Goal: Task Accomplishment & Management: Manage account settings

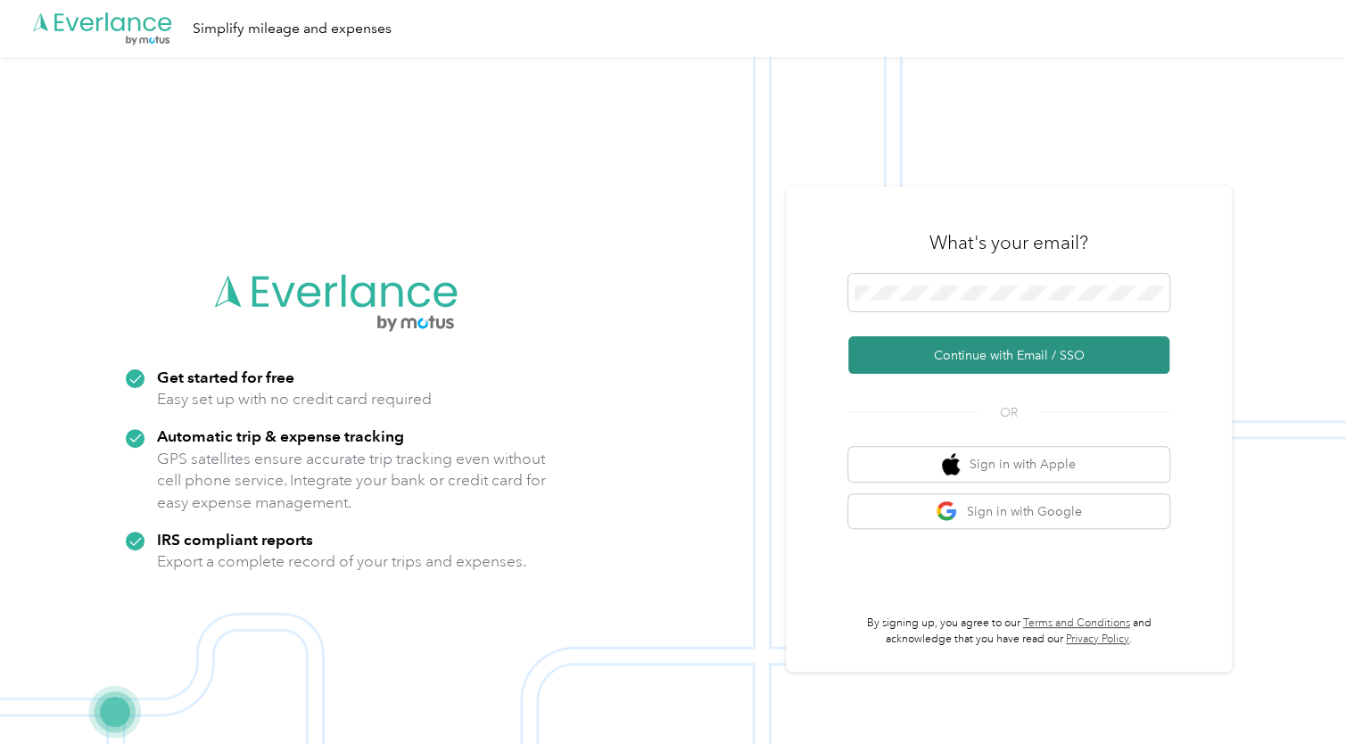
click at [981, 353] on button "Continue with Email / SSO" at bounding box center [1009, 354] width 321 height 37
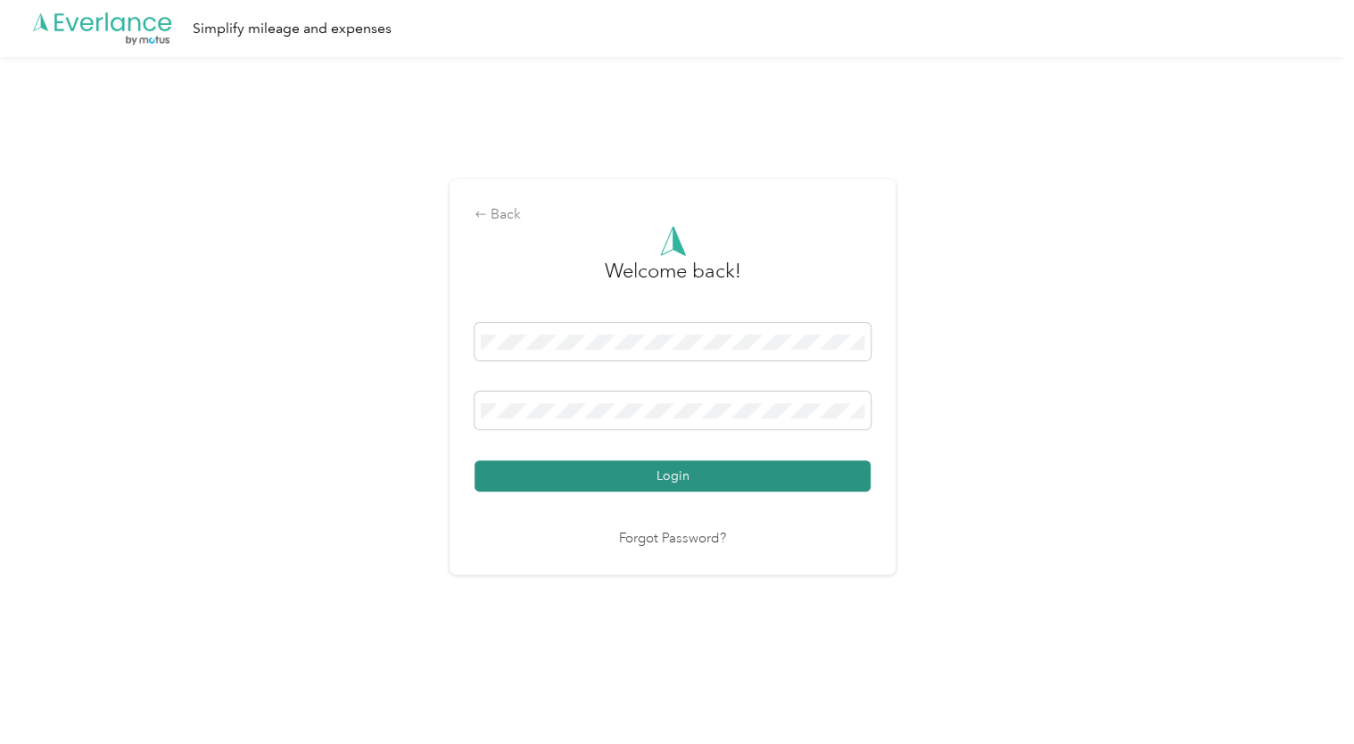
click at [675, 480] on button "Login" at bounding box center [673, 475] width 396 height 31
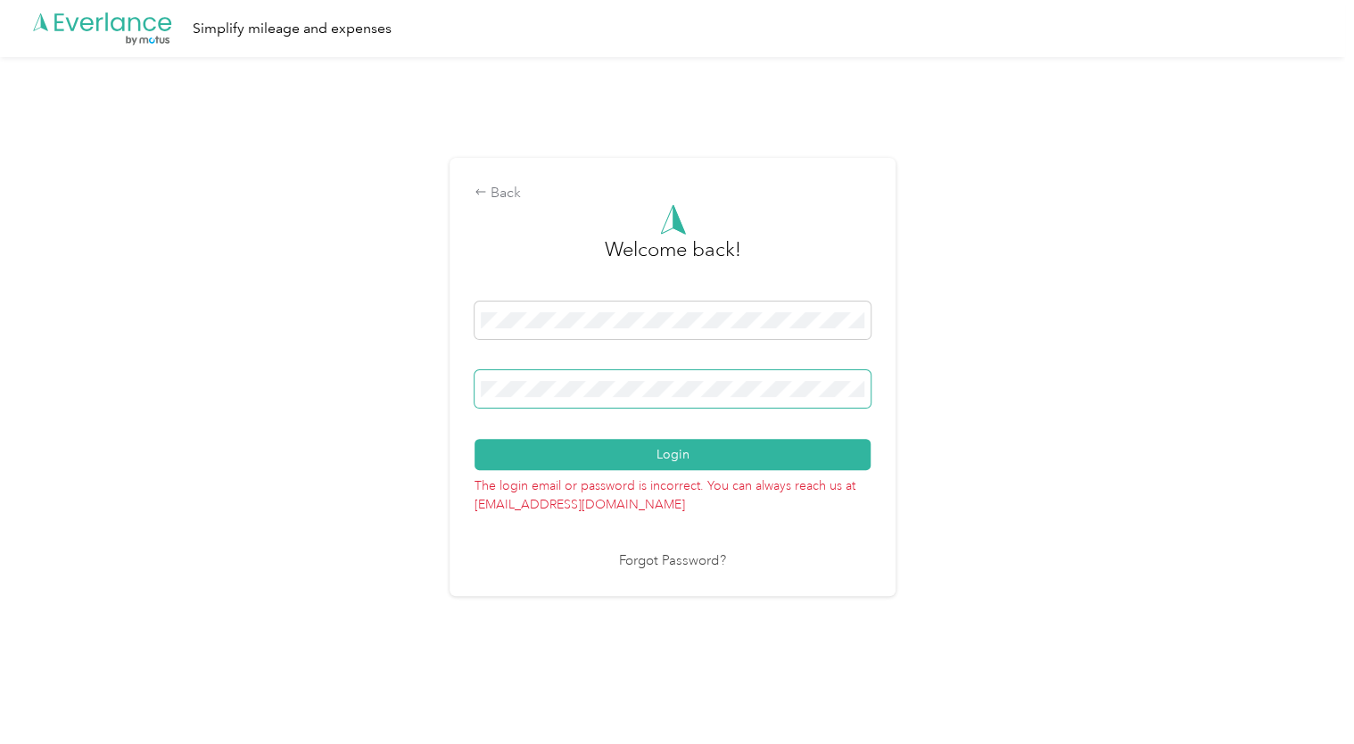
click at [628, 397] on span at bounding box center [673, 388] width 396 height 37
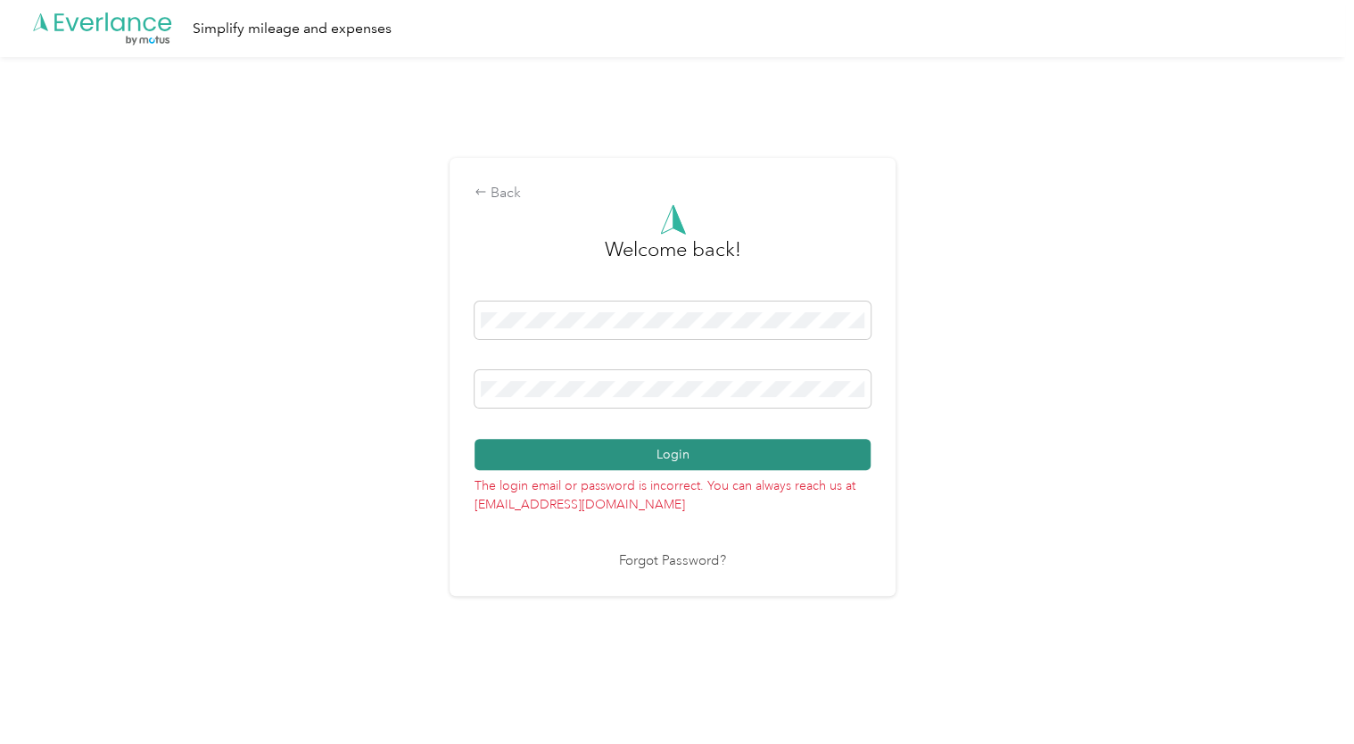
click at [665, 455] on button "Login" at bounding box center [673, 454] width 396 height 31
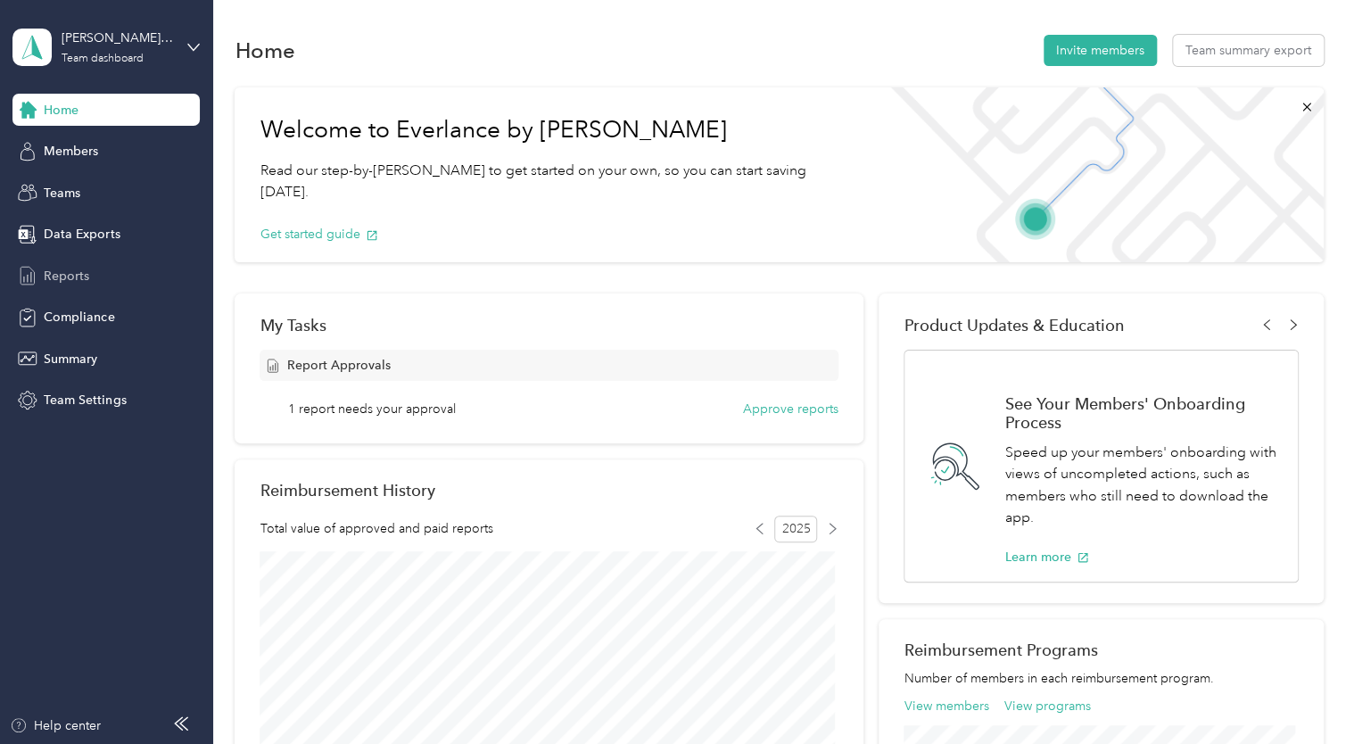
click at [80, 274] on span "Reports" at bounding box center [67, 276] width 46 height 19
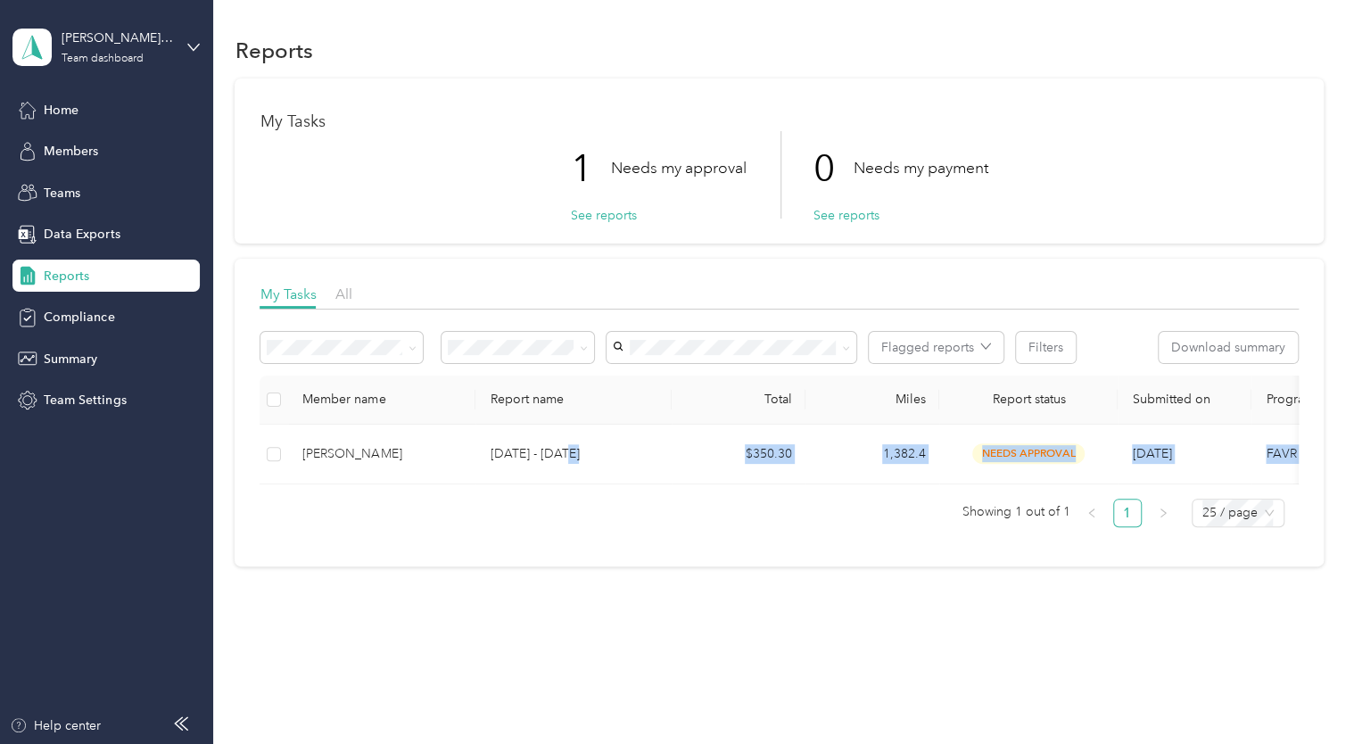
drag, startPoint x: 427, startPoint y: 612, endPoint x: 560, endPoint y: 483, distance: 185.5
click at [560, 483] on div "Reports My Tasks 1 Needs my approval See reports 0 Needs my payment See reports…" at bounding box center [779, 331] width 1132 height 663
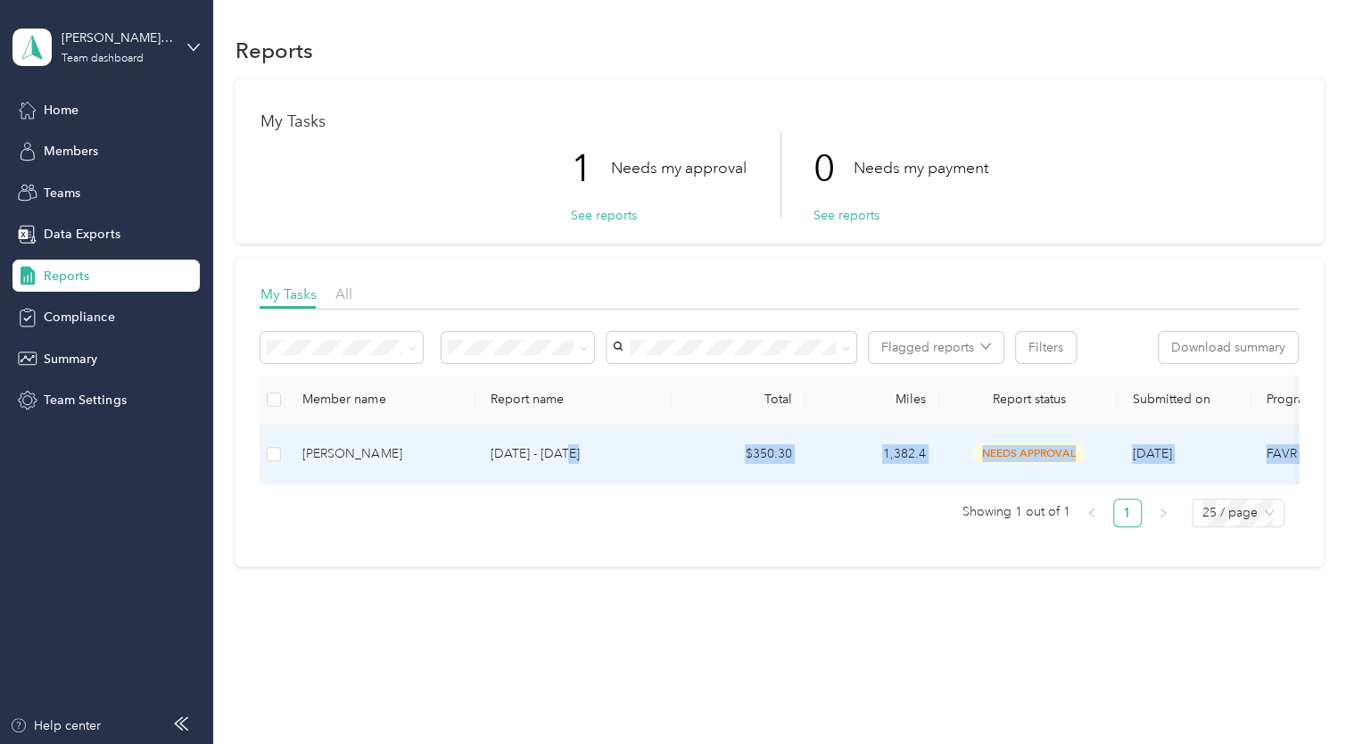
drag, startPoint x: 560, startPoint y: 483, endPoint x: 639, endPoint y: 633, distance: 169.2
click at [639, 633] on div "Reports My Tasks 1 Needs my approval See reports 0 Needs my payment See reports…" at bounding box center [779, 331] width 1132 height 663
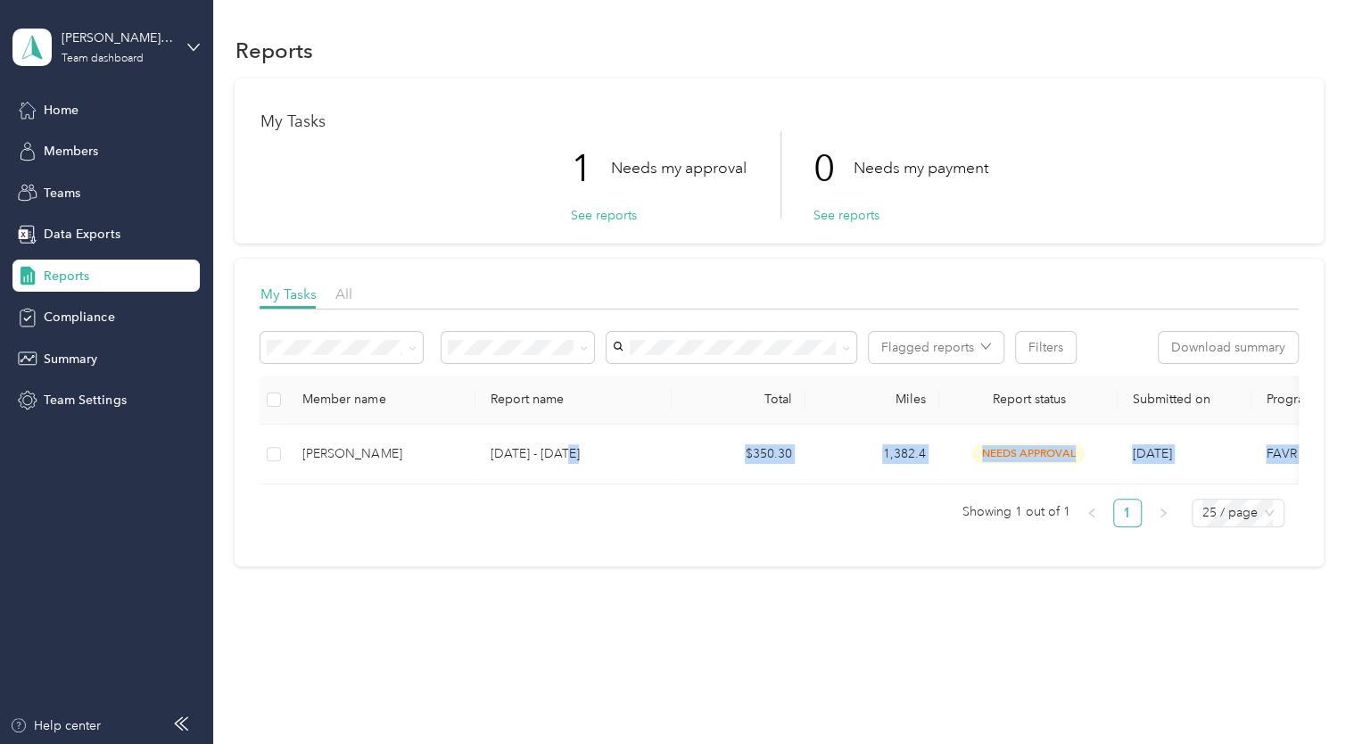
click at [639, 633] on div "Reports My Tasks 1 Needs my approval See reports 0 Needs my payment See reports…" at bounding box center [779, 331] width 1132 height 663
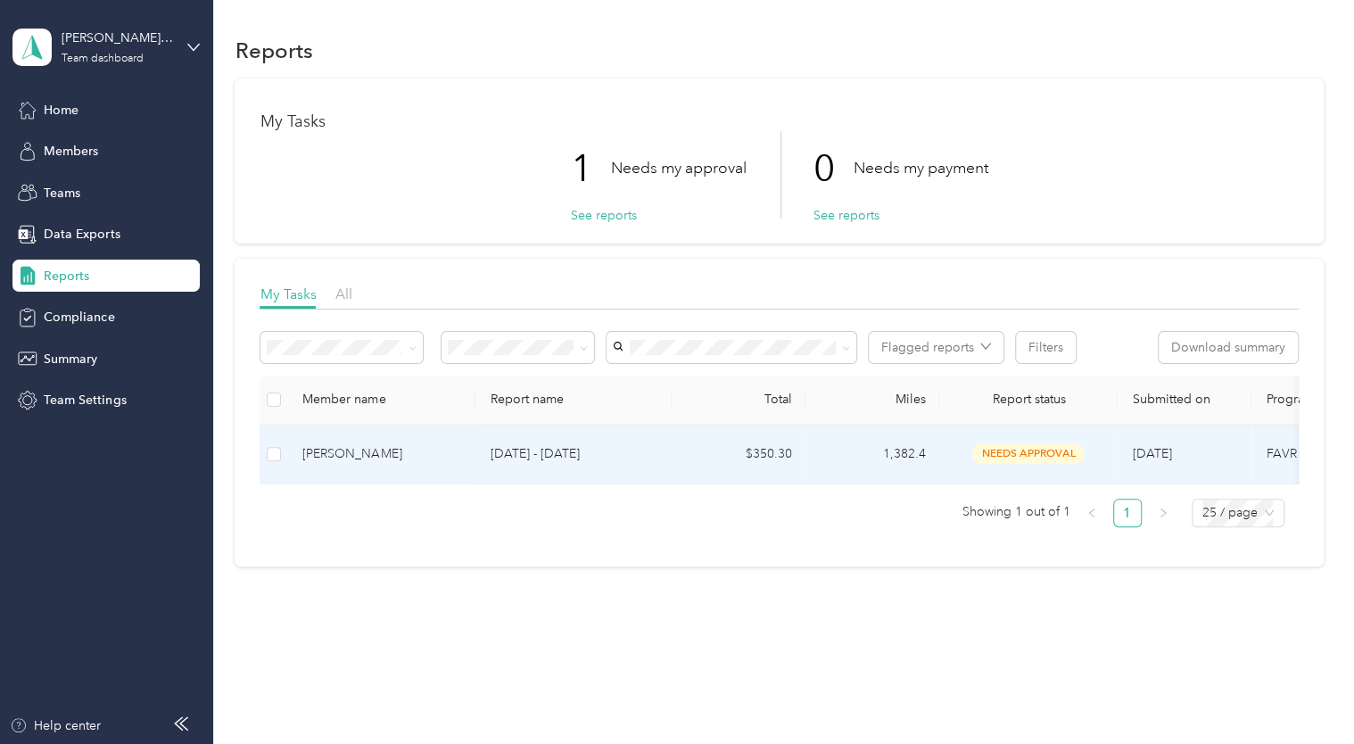
click at [1031, 454] on span "needs approval" at bounding box center [1029, 453] width 112 height 21
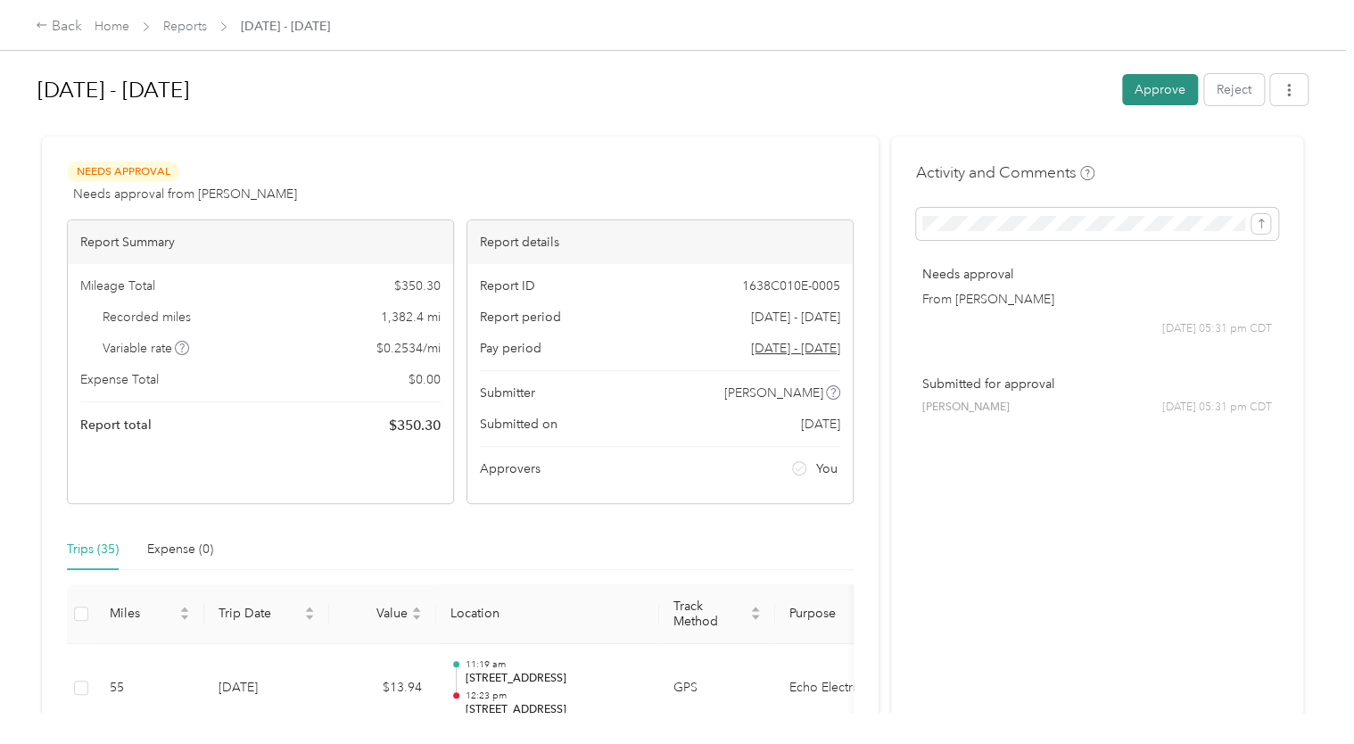
click at [1148, 91] on button "Approve" at bounding box center [1160, 89] width 76 height 31
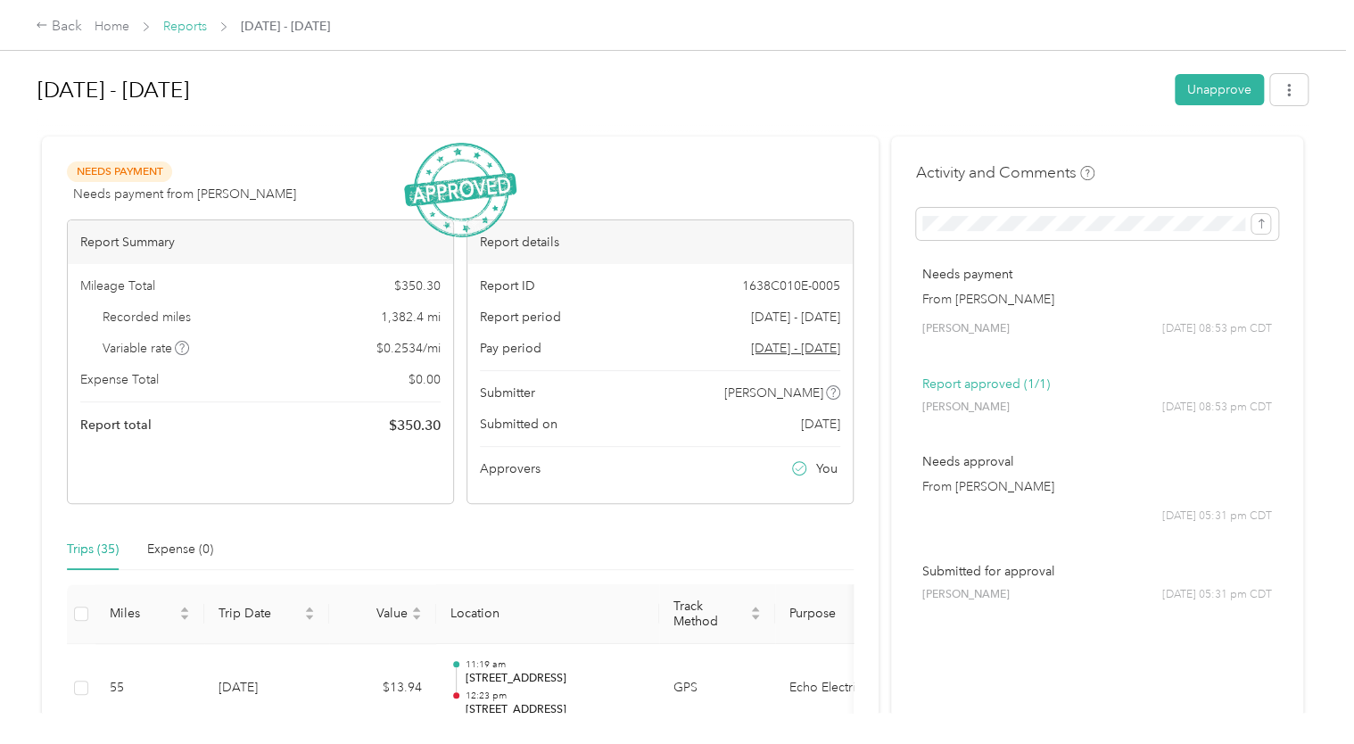
click at [184, 21] on link "Reports" at bounding box center [185, 26] width 44 height 15
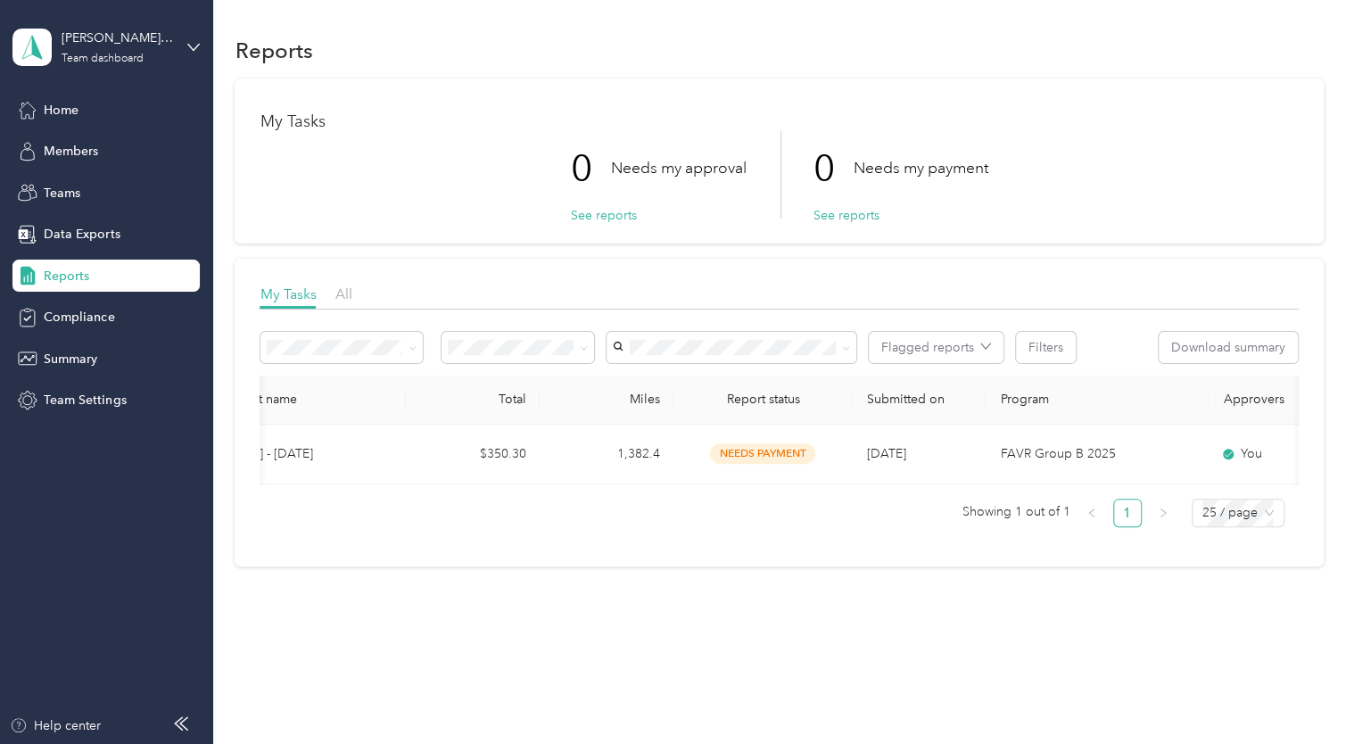
scroll to position [0, 110]
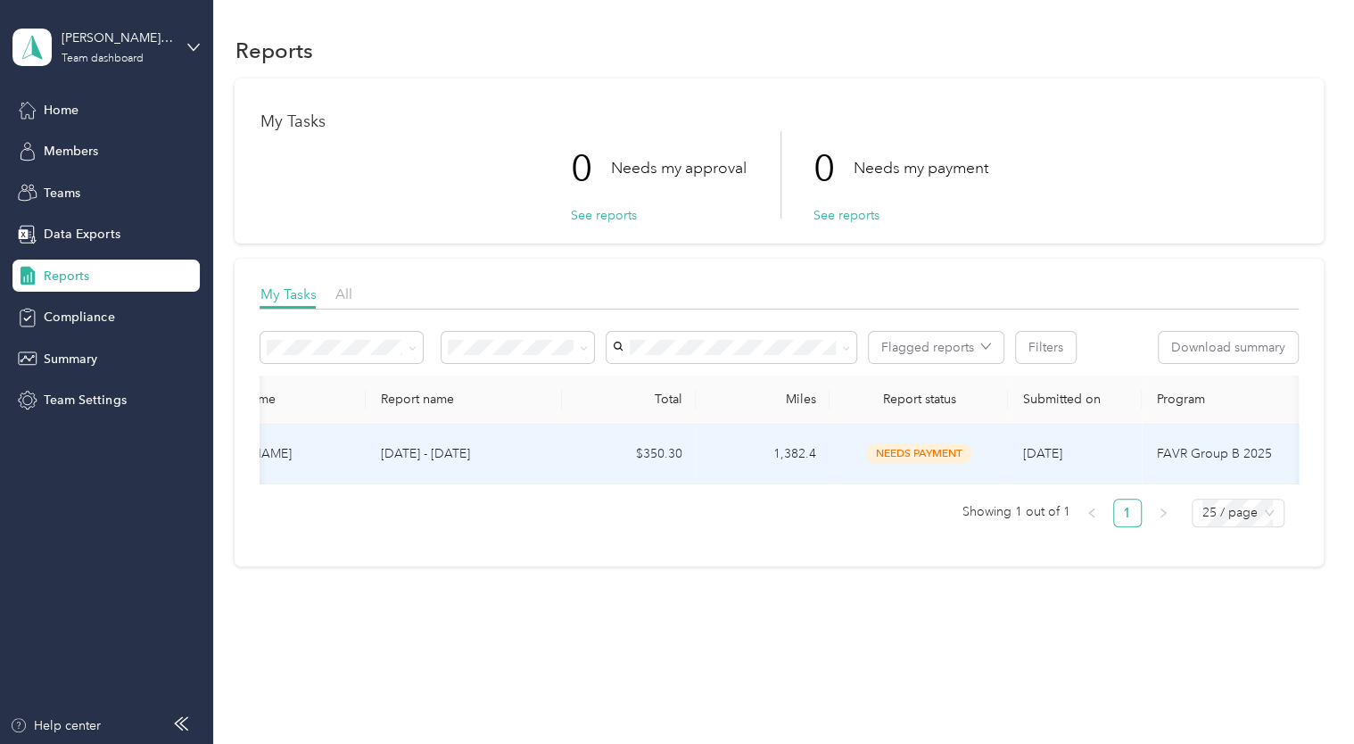
click at [921, 451] on span "needs payment" at bounding box center [918, 453] width 105 height 21
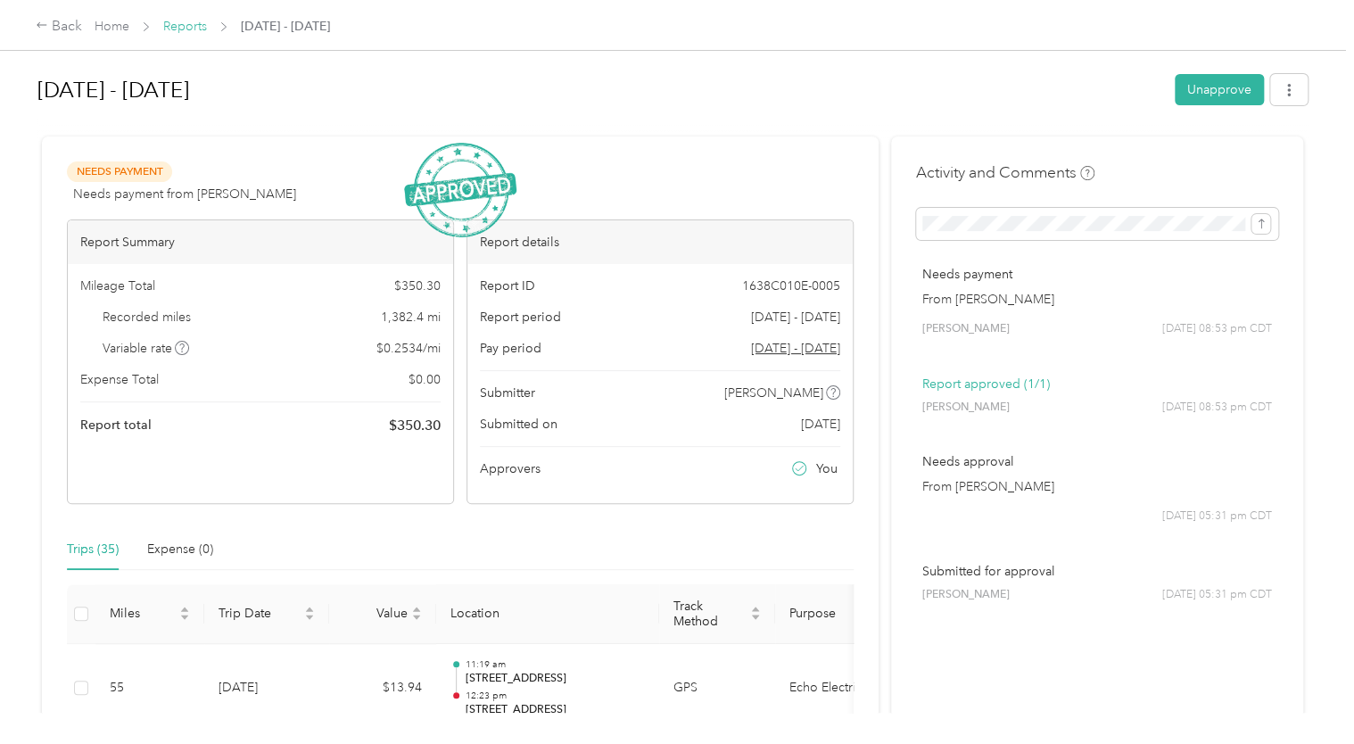
click at [185, 21] on link "Reports" at bounding box center [185, 26] width 44 height 15
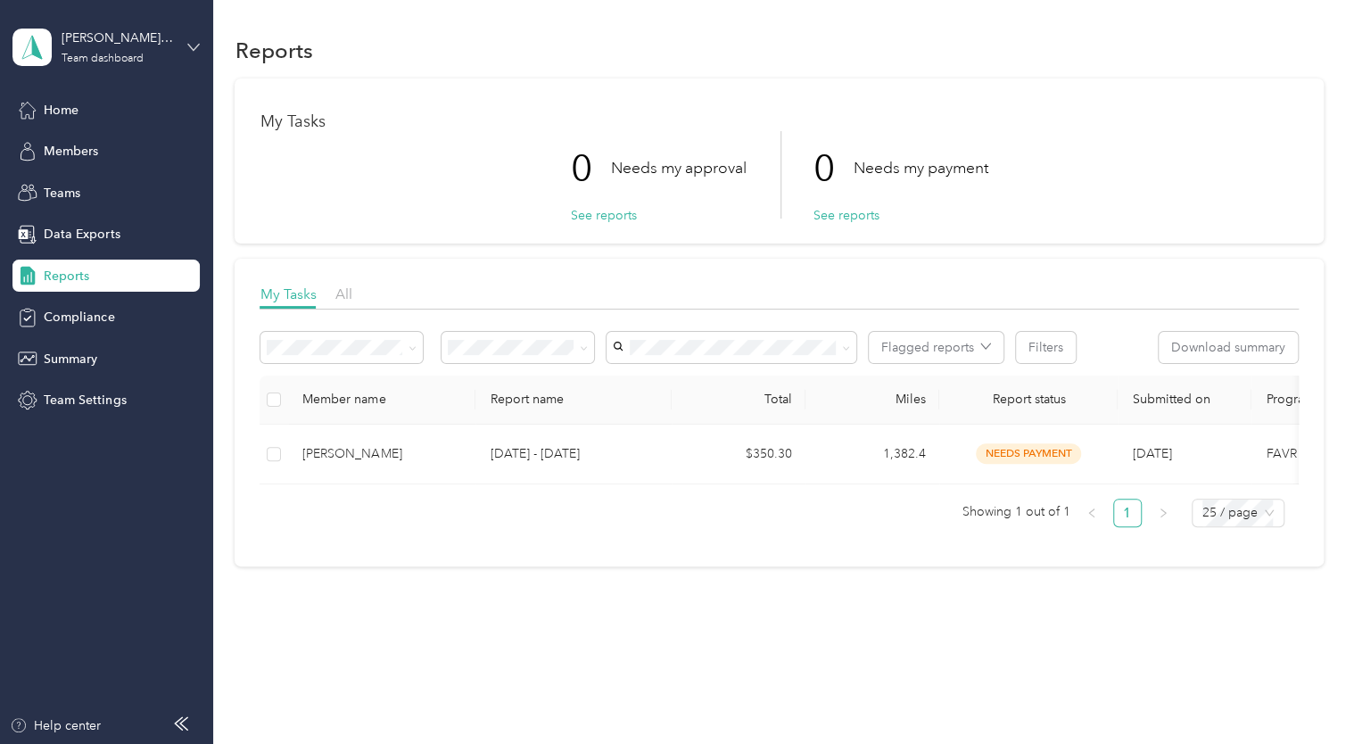
click at [187, 49] on icon at bounding box center [193, 47] width 12 height 12
click at [95, 229] on div "Log out" at bounding box center [302, 218] width 552 height 31
